Goal: Task Accomplishment & Management: Manage account settings

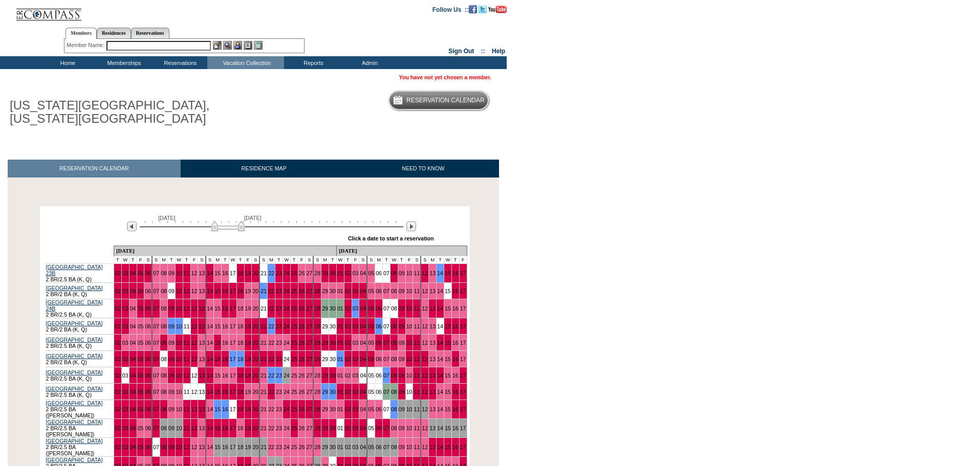
click at [179, 42] on input "text" at bounding box center [158, 46] width 104 height 10
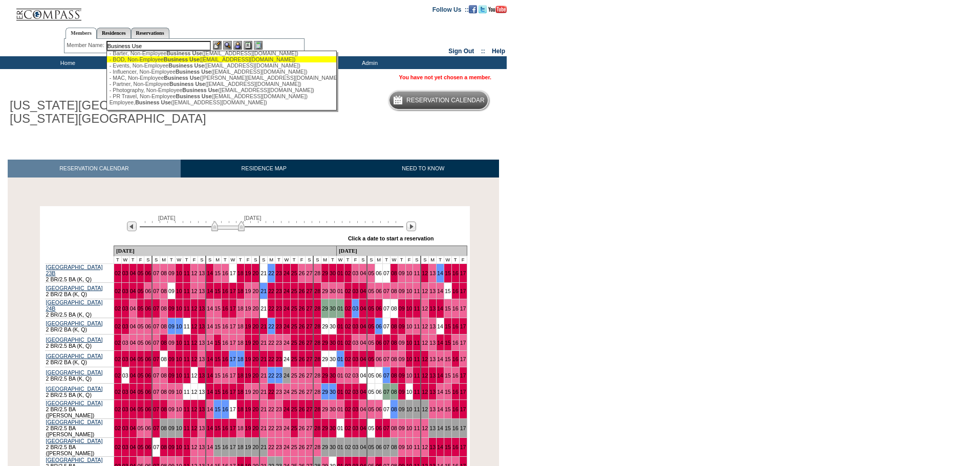
scroll to position [18, 0]
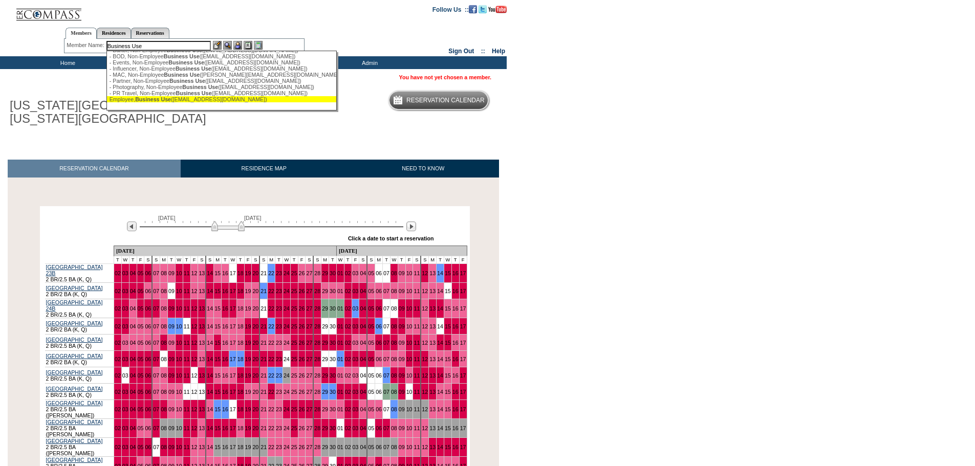
click at [163, 100] on span "Business Use" at bounding box center [153, 99] width 36 height 6
type input "Employee, Business Use (ebu@exclusiveresorts.com)"
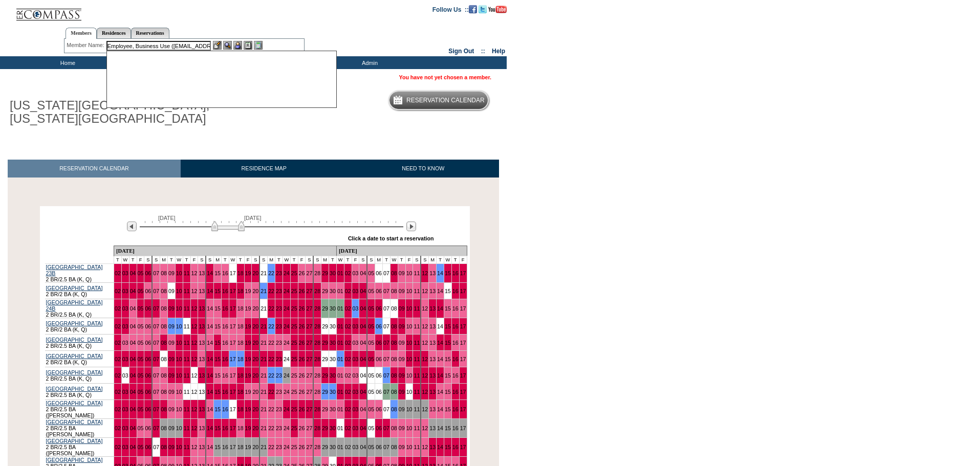
scroll to position [0, 0]
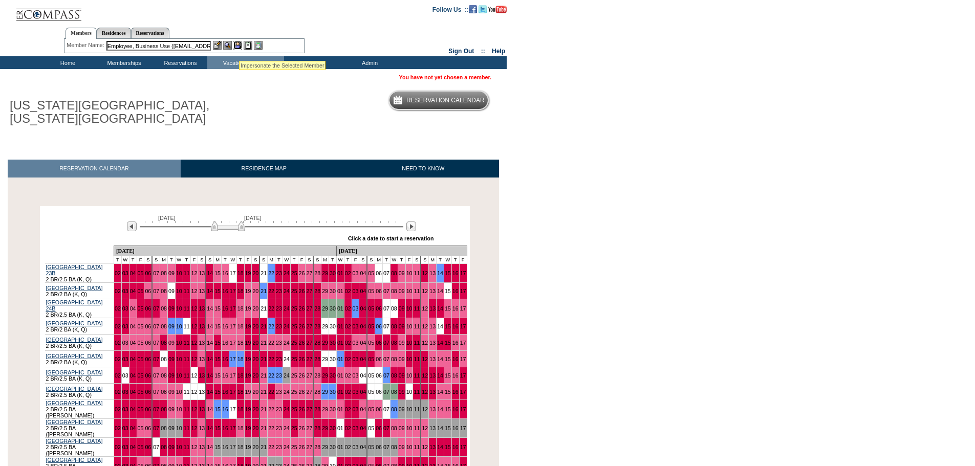
click at [238, 45] on img at bounding box center [237, 45] width 9 height 9
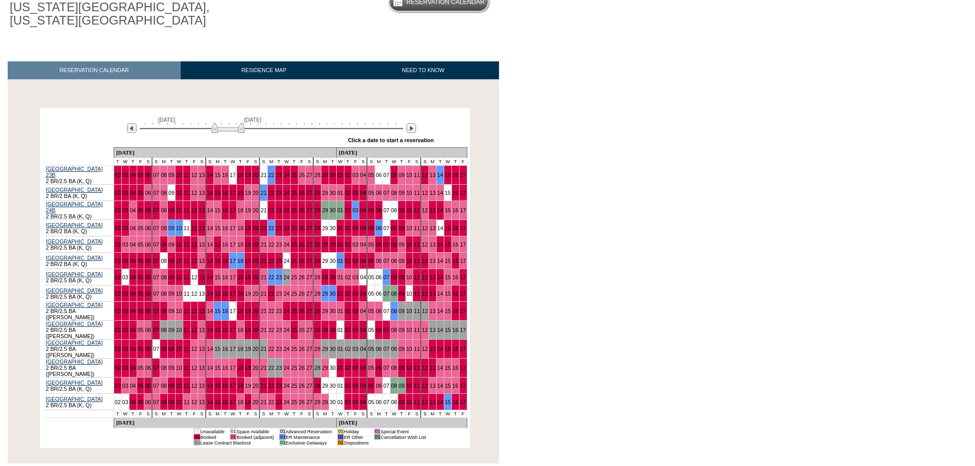
scroll to position [102, 0]
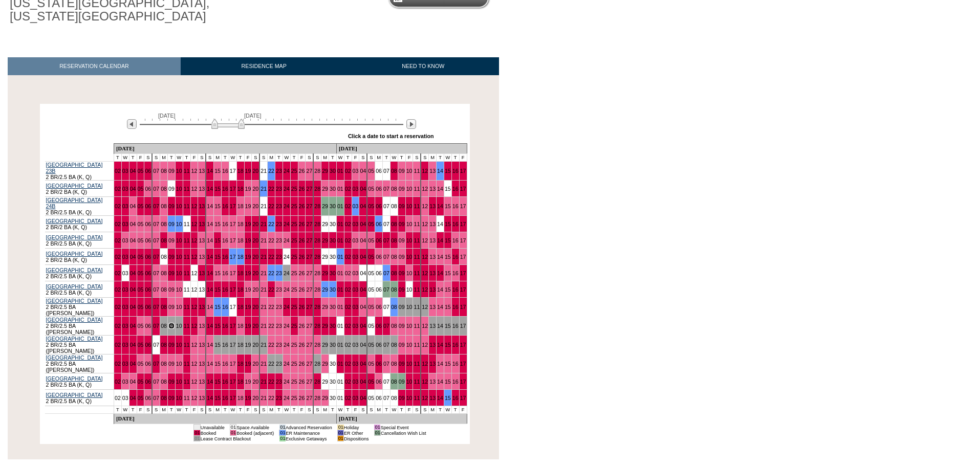
click at [221, 129] on img at bounding box center [227, 124] width 33 height 10
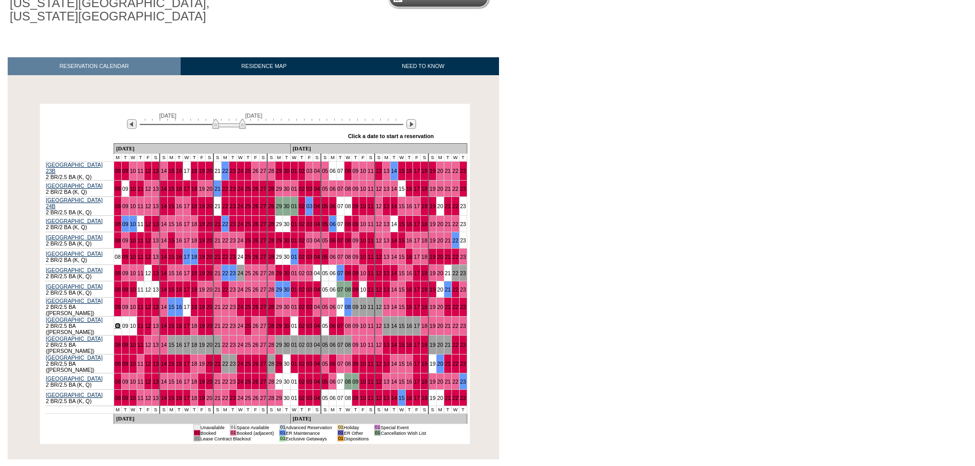
click at [121, 323] on link "08" at bounding box center [118, 326] width 6 height 6
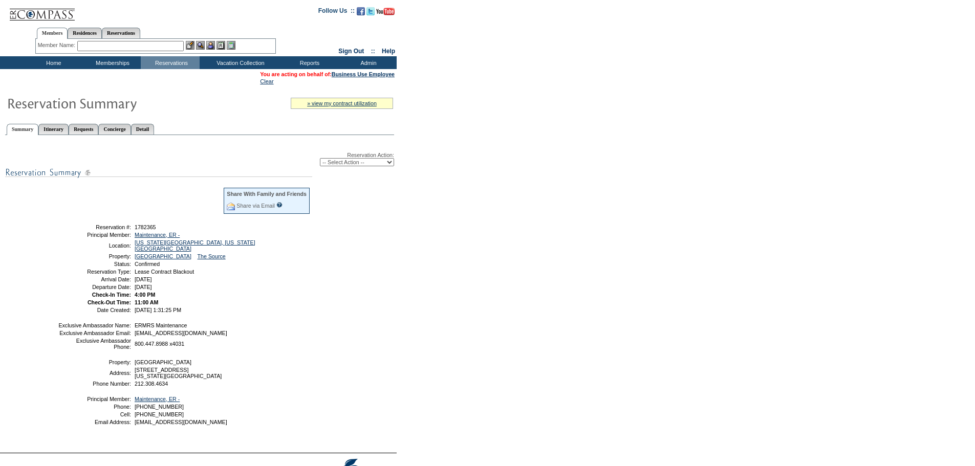
click at [377, 163] on select "-- Select Action -- Modify Reservation Dates Modify Reservation Cost Modify Occ…" at bounding box center [357, 162] width 74 height 8
select select "CancelRes"
click at [320, 160] on select "-- Select Action -- Modify Reservation Dates Modify Reservation Cost Modify Occ…" at bounding box center [357, 162] width 74 height 8
click at [479, 249] on form "Follow Us ::" at bounding box center [487, 252] width 975 height 505
